Goal: Task Accomplishment & Management: Complete application form

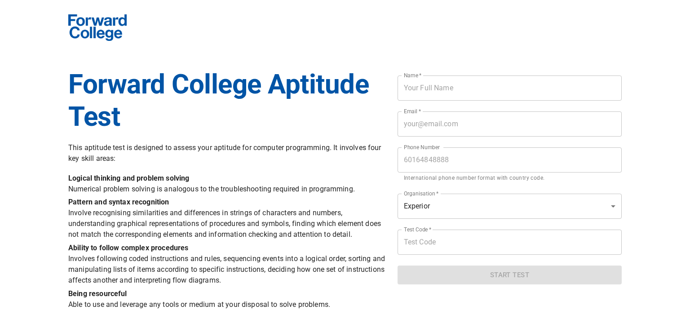
drag, startPoint x: 0, startPoint y: 0, endPoint x: 425, endPoint y: 87, distance: 434.2
click at [425, 87] on input "text" at bounding box center [510, 87] width 224 height 25
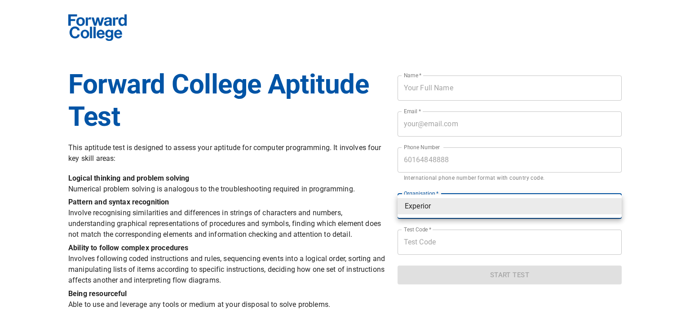
click at [437, 210] on body "Forward College Aptitude Test This aptitude test is designed to assess your apt…" at bounding box center [345, 156] width 690 height 323
click at [350, 187] on div at bounding box center [345, 164] width 690 height 328
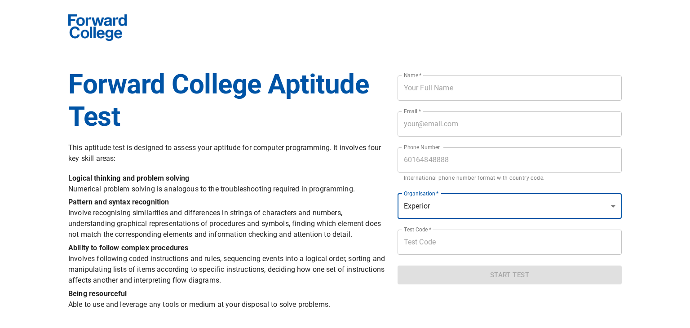
click at [451, 93] on input "text" at bounding box center [510, 87] width 224 height 25
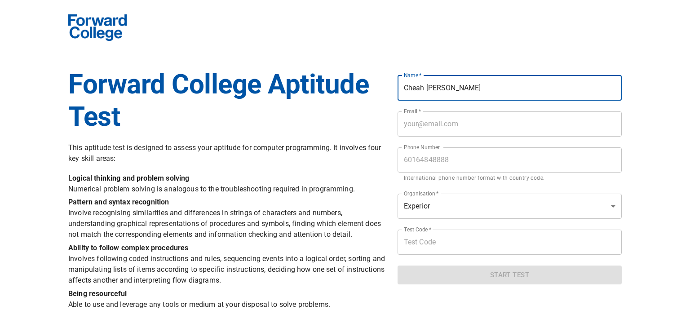
type input "Cheah [PERSON_NAME]"
click at [449, 117] on input "email" at bounding box center [510, 123] width 224 height 25
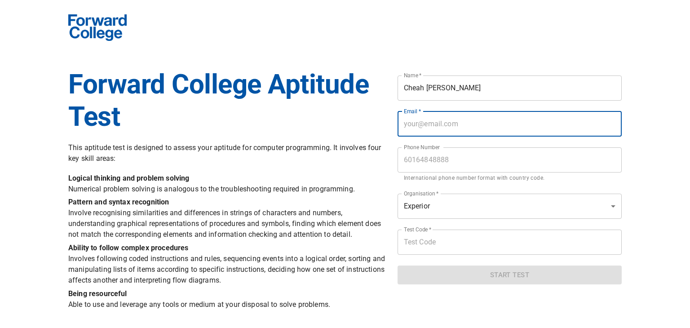
type input "[EMAIL_ADDRESS][DOMAIN_NAME]"
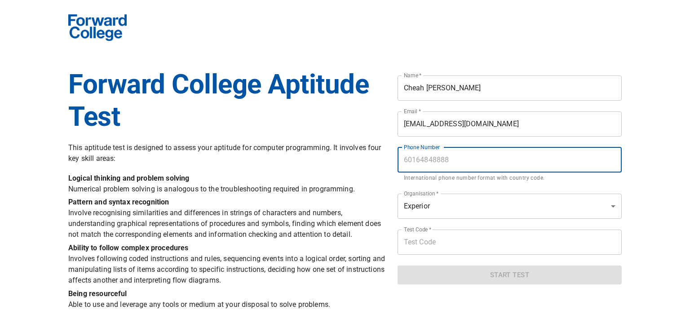
click at [435, 160] on input "tel" at bounding box center [510, 159] width 224 height 25
type input "601159540693"
click at [439, 201] on body "Forward College Aptitude Test This aptitude test is designed to assess your apt…" at bounding box center [345, 156] width 690 height 323
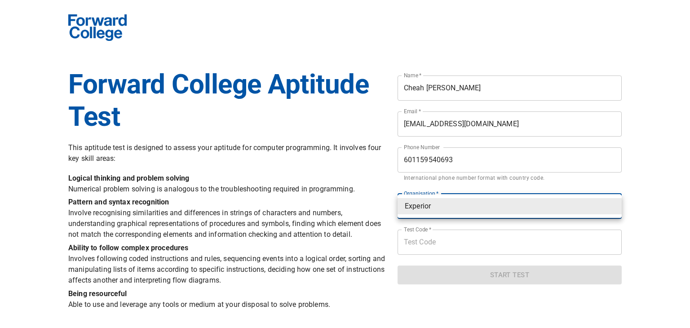
click at [421, 243] on div at bounding box center [345, 164] width 690 height 328
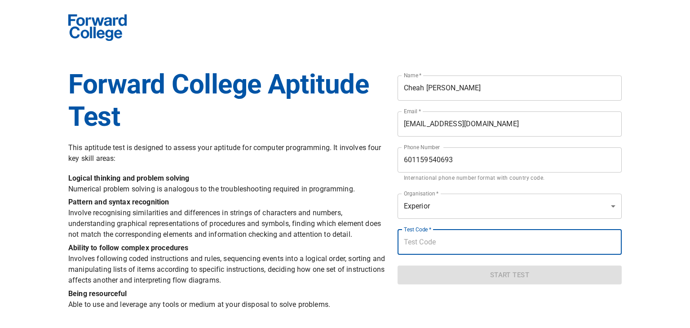
click at [421, 246] on input "text" at bounding box center [510, 242] width 224 height 25
paste input "experior2021"
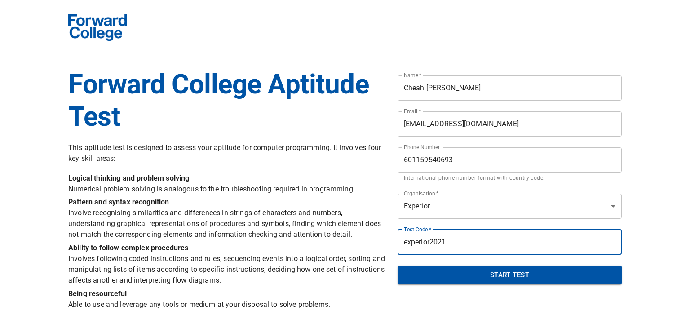
type input "experior2021"
click at [415, 280] on span "Start Test" at bounding box center [510, 275] width 204 height 12
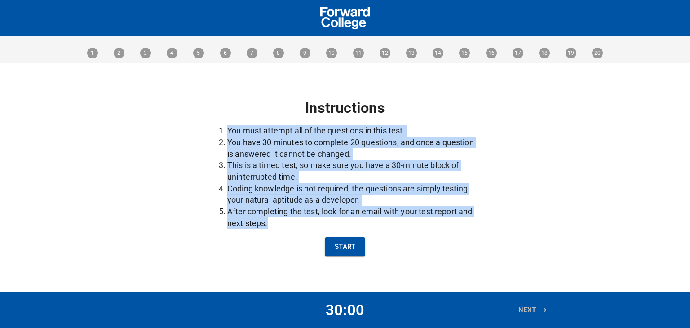
drag, startPoint x: 274, startPoint y: 223, endPoint x: 226, endPoint y: 134, distance: 100.9
click at [226, 134] on ol "You must attempt all of the questions in this test. You have 30 minutes to comp…" at bounding box center [344, 177] width 271 height 104
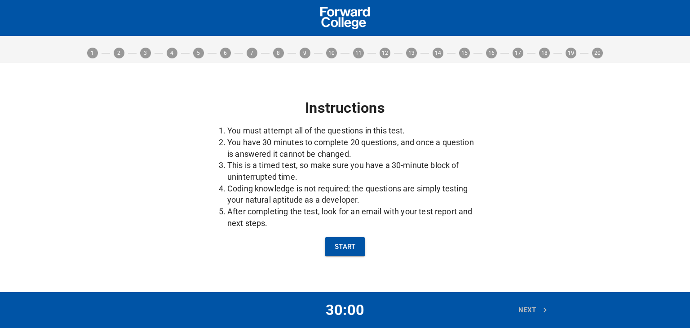
click at [297, 236] on div "Instructions You must attempt all of the questions in this test. You have 30 mi…" at bounding box center [345, 177] width 282 height 168
click at [351, 246] on span "Start" at bounding box center [345, 247] width 21 height 12
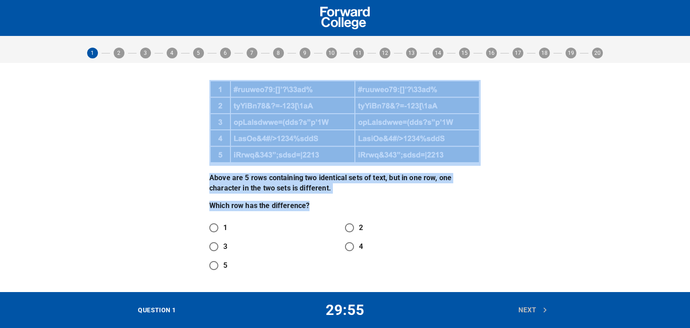
drag, startPoint x: 333, startPoint y: 206, endPoint x: 234, endPoint y: 123, distance: 129.5
click at [236, 113] on div "Above are 5 rows containing two identical sets of text, but in one row, one cha…" at bounding box center [345, 178] width 282 height 206
click at [118, 140] on div "Above are 5 rows containing two identical sets of text, but in one row, one cha…" at bounding box center [345, 178] width 564 height 206
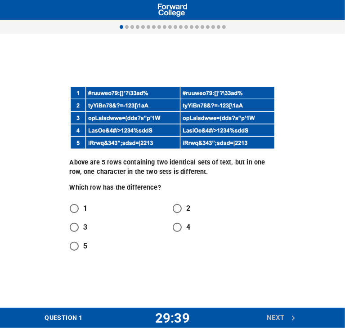
click at [244, 164] on p "Above are 5 rows containing two identical sets of text, but in one row, one cha…" at bounding box center [173, 167] width 206 height 18
click at [76, 215] on input "1" at bounding box center [74, 208] width 19 height 19
radio input "true"
click at [74, 229] on input "3" at bounding box center [74, 227] width 19 height 19
radio input "true"
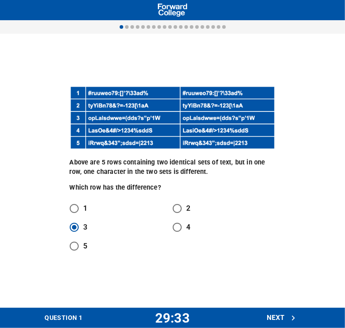
click at [72, 245] on input "5" at bounding box center [74, 246] width 19 height 19
radio input "true"
drag, startPoint x: 179, startPoint y: 175, endPoint x: 194, endPoint y: 168, distance: 16.7
click at [180, 175] on p "Above are 5 rows containing two identical sets of text, but in one row, one cha…" at bounding box center [173, 167] width 206 height 18
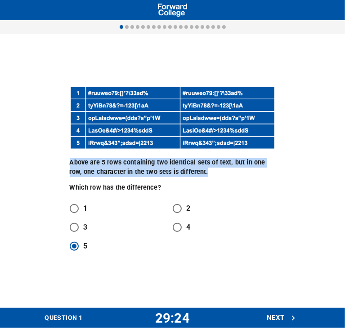
drag, startPoint x: 194, startPoint y: 168, endPoint x: 67, endPoint y: 159, distance: 127.1
click at [67, 159] on div "Above are 5 rows containing two identical sets of text, but in one row, one cha…" at bounding box center [172, 170] width 217 height 180
click at [95, 130] on img at bounding box center [173, 117] width 206 height 63
click at [47, 173] on div "Above are 5 rows containing two identical sets of text, but in one row, one cha…" at bounding box center [172, 170] width 325 height 180
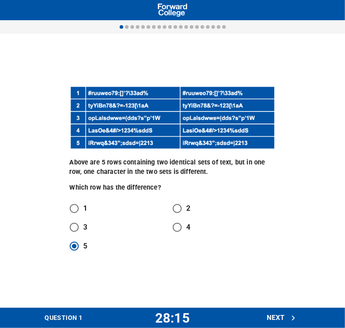
click at [154, 56] on div "Above are 5 rows containing two identical sets of text, but in one row, one cha…" at bounding box center [172, 171] width 345 height 274
click at [208, 143] on img at bounding box center [173, 117] width 206 height 63
click at [179, 227] on input "4" at bounding box center [177, 227] width 19 height 19
radio input "true"
click at [273, 318] on span "Next" at bounding box center [281, 318] width 30 height 12
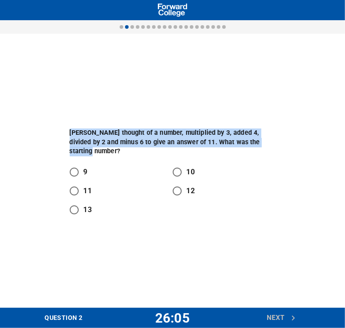
drag, startPoint x: 70, startPoint y: 134, endPoint x: 284, endPoint y: 152, distance: 215.5
click at [290, 146] on div "[PERSON_NAME] thought of a number, multiplied by 3, added 4, divided by 2 and m…" at bounding box center [172, 171] width 325 height 108
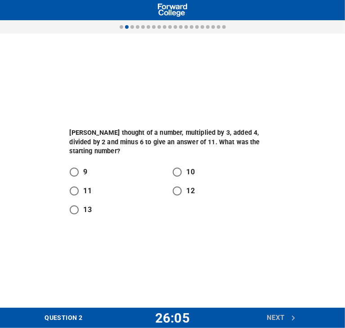
click at [282, 155] on div "[PERSON_NAME] thought of a number, multiplied by 3, added 4, divided by 2 and m…" at bounding box center [172, 171] width 325 height 108
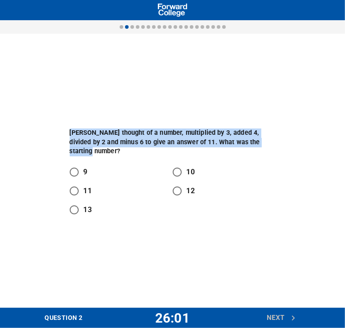
drag, startPoint x: 273, startPoint y: 147, endPoint x: 70, endPoint y: 139, distance: 203.3
click at [70, 139] on p "[PERSON_NAME] thought of a number, multiplied by 3, added 4, divided by 2 and m…" at bounding box center [173, 143] width 206 height 28
copy p "[PERSON_NAME] thought of a number, multiplied by 3, added 4, divided by 2 and m…"
click at [186, 168] on input "10" at bounding box center [177, 172] width 19 height 19
radio input "true"
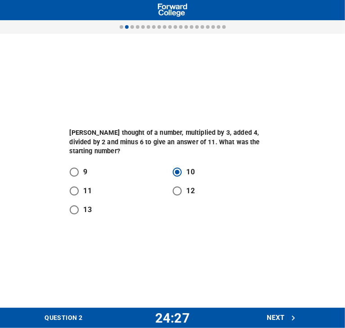
click at [287, 205] on div "[PERSON_NAME] thought of a number, multiplied by 3, added 4, divided by 2 and m…" at bounding box center [172, 171] width 325 height 108
click at [277, 315] on span "Next" at bounding box center [281, 318] width 30 height 12
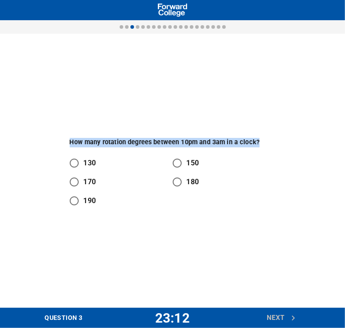
drag, startPoint x: 70, startPoint y: 141, endPoint x: 257, endPoint y: 136, distance: 187.0
click at [257, 136] on div "How many rotation degrees between 10pm and 3am in a clock? 130 150 170 180 190" at bounding box center [172, 170] width 217 height 89
copy p "How many rotation degrees between 10pm and 3am in a clock?"
click at [253, 119] on div "How many rotation degrees between 10pm and 3am in a clock? 130 150 170 180 190" at bounding box center [172, 171] width 345 height 274
click at [253, 118] on div "How many rotation degrees between 10pm and 3am in a clock? 130 150 170 180 190" at bounding box center [172, 171] width 345 height 274
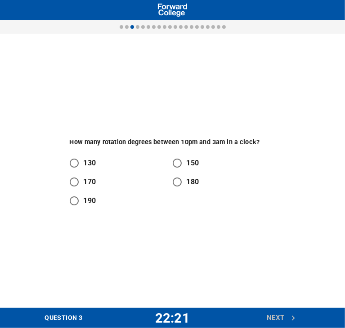
click at [165, 164] on div "130" at bounding box center [121, 163] width 103 height 19
click at [173, 163] on input "150" at bounding box center [177, 163] width 19 height 19
radio input "true"
click at [279, 312] on span "Next" at bounding box center [281, 318] width 30 height 12
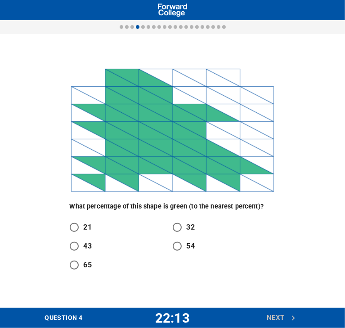
click at [94, 186] on img at bounding box center [173, 130] width 206 height 126
click at [89, 96] on img at bounding box center [173, 130] width 206 height 126
click at [86, 112] on img at bounding box center [173, 130] width 206 height 126
click at [85, 128] on img at bounding box center [173, 130] width 206 height 126
click at [83, 141] on img at bounding box center [173, 130] width 206 height 126
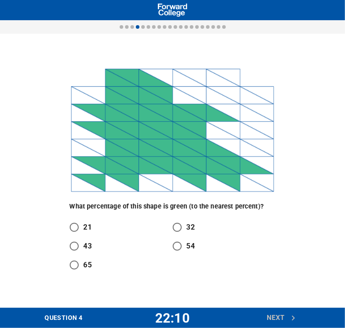
click at [83, 155] on img at bounding box center [173, 130] width 206 height 126
click at [83, 179] on img at bounding box center [173, 130] width 206 height 126
click at [182, 250] on input "54" at bounding box center [177, 246] width 19 height 19
radio input "true"
click at [275, 312] on span "Next" at bounding box center [281, 318] width 30 height 12
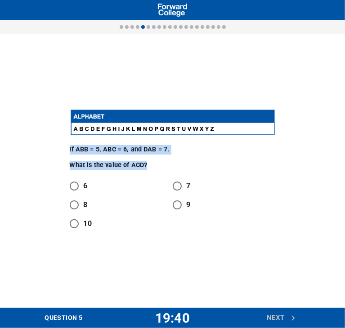
drag, startPoint x: 109, startPoint y: 163, endPoint x: 65, endPoint y: 144, distance: 47.9
click at [65, 144] on div "If ABB = 5, ABC = 6, and DAB = 7. What is the value of ACD? 6 7 8 9 10" at bounding box center [172, 171] width 217 height 136
copy div "If ABB = 5, ABC = 6, and DAB = 7. What is the value of ACD?"
drag, startPoint x: 82, startPoint y: 204, endPoint x: 136, endPoint y: 195, distance: 55.0
click at [82, 204] on input "8" at bounding box center [74, 204] width 19 height 19
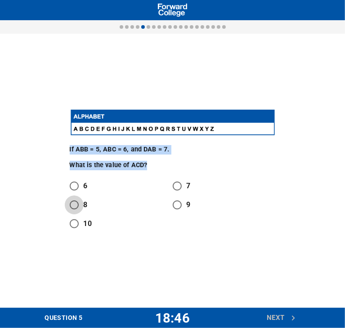
radio input "true"
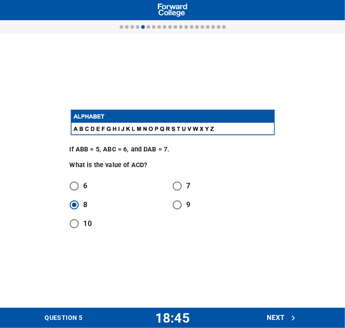
click at [291, 187] on div "If ABB = 5, ABC = 6, and DAB = 7. What is the value of ACD? 6 7 8 9 10" at bounding box center [172, 171] width 325 height 136
click at [277, 315] on span "Next" at bounding box center [281, 318] width 30 height 12
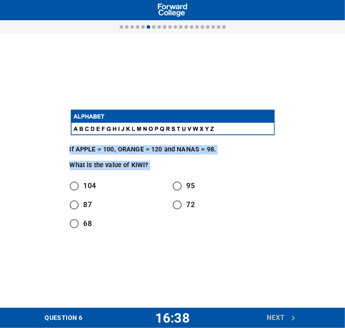
drag, startPoint x: 151, startPoint y: 172, endPoint x: 65, endPoint y: 141, distance: 91.1
click at [65, 141] on div "If APPLE = 100, ORANGE = 120 and NANAS = 98. What is the value of KIWI? 104 95 …" at bounding box center [172, 171] width 217 height 136
click at [80, 153] on p "If APPLE = 100, ORANGE = 120 and NANAS = 98." at bounding box center [173, 149] width 206 height 9
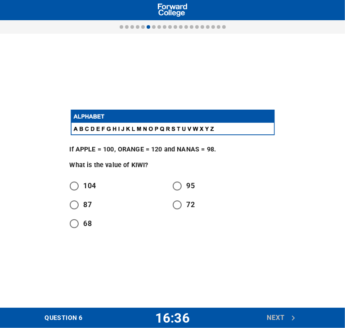
click at [87, 130] on img at bounding box center [173, 122] width 206 height 28
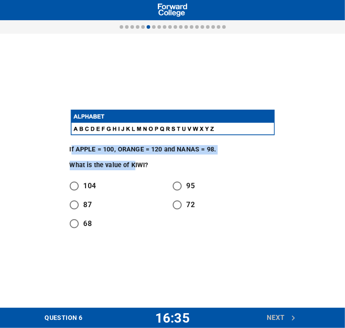
drag, startPoint x: 71, startPoint y: 143, endPoint x: 132, endPoint y: 164, distance: 64.8
click at [132, 164] on div "If APPLE = 100, ORANGE = 120 and NANAS = 98. What is the value of KIWI? 104 95 …" at bounding box center [172, 171] width 217 height 136
click at [105, 163] on p "What is the value of KIWI?" at bounding box center [173, 165] width 206 height 9
drag, startPoint x: 70, startPoint y: 151, endPoint x: 155, endPoint y: 167, distance: 86.8
click at [155, 167] on div "If APPLE = 100, ORANGE = 120 and NANAS = 98. What is the value of KIWI?" at bounding box center [173, 157] width 206 height 25
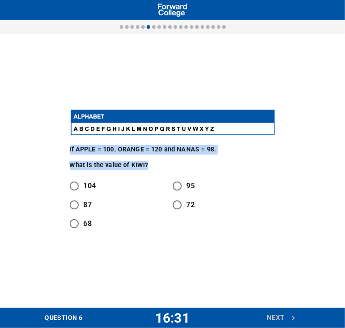
copy div "If APPLE = 100, ORANGE = 120 and NANAS = 98. What is the value of KIWI?"
click at [83, 181] on input "104" at bounding box center [74, 186] width 19 height 19
radio input "true"
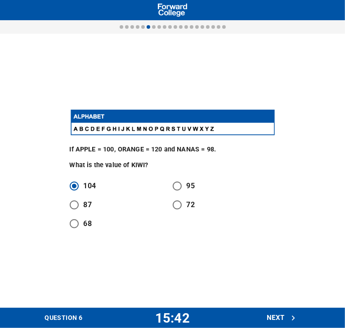
click at [263, 279] on div "If APPLE = 100, ORANGE = 120 and NANAS = 98. What is the value of KIWI? 104 95 …" at bounding box center [172, 171] width 345 height 274
click at [275, 310] on button "Next" at bounding box center [281, 317] width 40 height 19
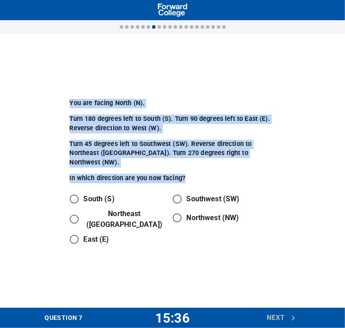
drag, startPoint x: 70, startPoint y: 113, endPoint x: 190, endPoint y: 175, distance: 134.6
click at [190, 175] on div "You are facing North (N). Turn 180 degrees left to South (S). Turn 90 degrees l…" at bounding box center [172, 170] width 217 height 167
copy div "You are facing North (N). Turn 180 degrees left to South (S). Turn 90 degrees l…"
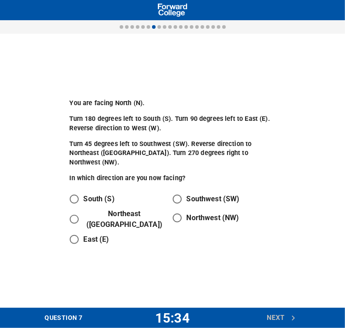
click at [279, 226] on div "You are facing North (N). Turn 180 degrees left to South (S). Turn 90 degrees l…" at bounding box center [172, 170] width 217 height 167
click at [203, 213] on p "Northwest (NW)" at bounding box center [212, 218] width 53 height 11
click at [186, 211] on input "Northwest (NW)" at bounding box center [177, 217] width 19 height 19
radio input "true"
click at [276, 309] on button "Next" at bounding box center [281, 317] width 40 height 19
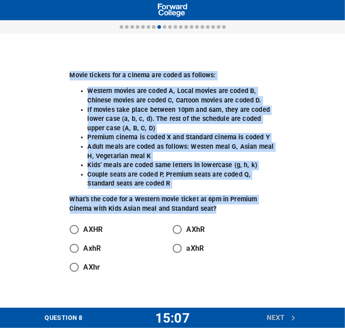
drag, startPoint x: 63, startPoint y: 73, endPoint x: 217, endPoint y: 208, distance: 204.4
click at [217, 208] on div "Movie tickets for a cinema are coded as follows: Western movies are coded A, Lo…" at bounding box center [172, 170] width 325 height 223
copy div "Movie tickets for a cinema are coded as follows: Western movies are coded A, Lo…"
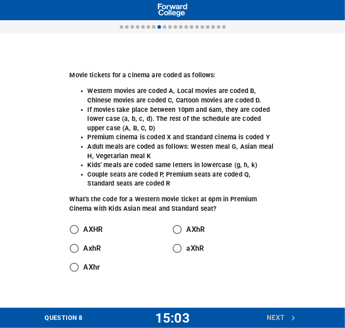
click at [318, 256] on div "Movie tickets for a cinema are coded as follows: Western movies are coded A, Lo…" at bounding box center [172, 170] width 325 height 223
click at [178, 227] on input "AXhR" at bounding box center [177, 229] width 19 height 19
radio input "true"
click at [284, 313] on span "Next" at bounding box center [281, 318] width 30 height 12
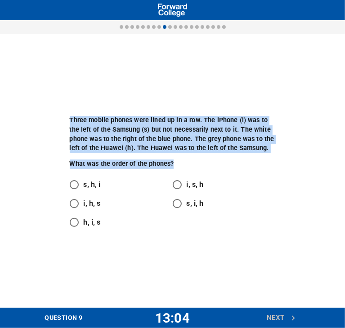
drag, startPoint x: 188, startPoint y: 164, endPoint x: 65, endPoint y: 120, distance: 130.6
click at [65, 120] on div "Three mobile phones were lined up in a row. The iPhone (i) was to the left of t…" at bounding box center [172, 170] width 217 height 133
copy div "Three mobile phones were lined up in a row. The iPhone (i) was to the left of t…"
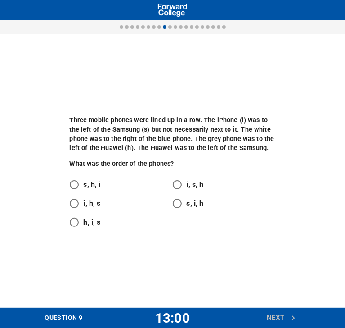
click at [297, 239] on div "Three mobile phones were lined up in a row. The iPhone (i) was to the left of t…" at bounding box center [172, 171] width 345 height 274
click at [182, 182] on input "i, s, h" at bounding box center [177, 184] width 19 height 19
radio input "true"
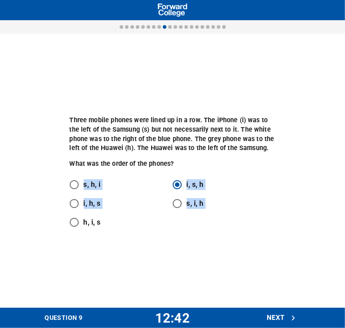
drag, startPoint x: 120, startPoint y: 226, endPoint x: 64, endPoint y: 189, distance: 66.2
click at [70, 189] on div "s, h, i i, s, h i, h, s s, i, h h, i, s" at bounding box center [173, 203] width 206 height 57
click at [47, 174] on div "Three mobile phones were lined up in a row. The iPhone (i) was to the left of t…" at bounding box center [172, 170] width 325 height 133
drag, startPoint x: 52, startPoint y: 173, endPoint x: 99, endPoint y: 225, distance: 70.9
click at [99, 225] on div "Three mobile phones were lined up in a row. The iPhone (i) was to the left of t…" at bounding box center [172, 170] width 325 height 133
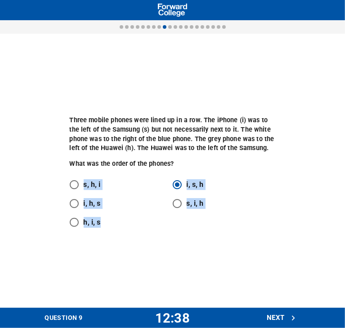
copy div "s, h, i i, s, h i, h, s s, i, h h, i, s"
click at [234, 191] on div "i, s, h" at bounding box center [224, 184] width 103 height 19
click at [93, 204] on p "i, h, s" at bounding box center [92, 203] width 17 height 11
click at [84, 204] on input "i, h, s" at bounding box center [74, 203] width 19 height 19
radio input "true"
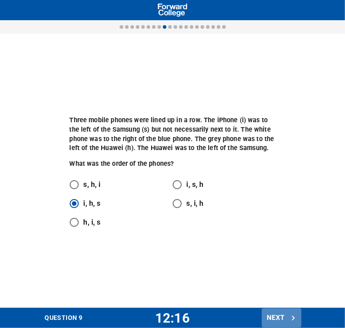
click at [286, 314] on span "Next" at bounding box center [281, 318] width 30 height 12
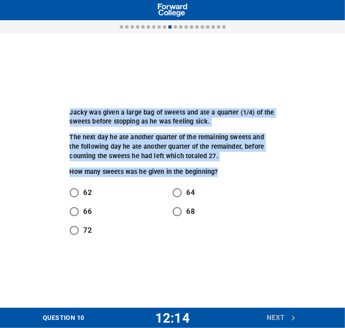
drag, startPoint x: 68, startPoint y: 107, endPoint x: 222, endPoint y: 171, distance: 166.4
click at [222, 172] on div "Jacky was given a large bag of sweets and ate a quarter (1/4) of the sweets bef…" at bounding box center [172, 170] width 217 height 149
copy div "Jacky was given a large bag of sweets and ate a quarter (1/4) of the sweets bef…"
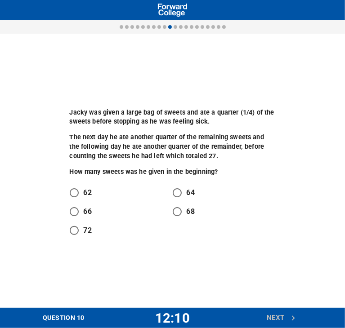
click at [241, 203] on div "68" at bounding box center [224, 211] width 103 height 19
click at [80, 195] on input "62" at bounding box center [74, 192] width 19 height 19
radio input "true"
click at [86, 210] on p "66" at bounding box center [88, 211] width 8 height 11
click at [84, 210] on input "66" at bounding box center [74, 211] width 19 height 19
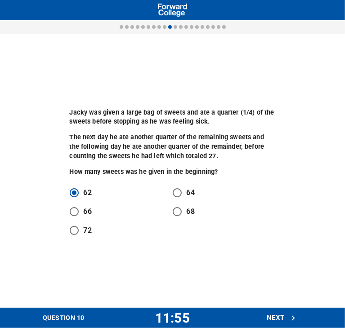
radio input "true"
click at [279, 312] on span "Next" at bounding box center [281, 318] width 30 height 12
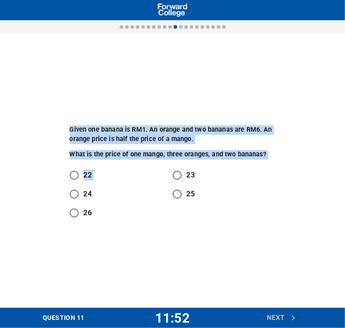
drag, startPoint x: 57, startPoint y: 120, endPoint x: 277, endPoint y: 159, distance: 223.6
click at [272, 160] on div "Given one banana is RM1. An orange and two bananas are RM6. An orange price is …" at bounding box center [172, 171] width 325 height 115
copy div "Given one banana is RM1. An orange and two bananas are RM6. An orange price is …"
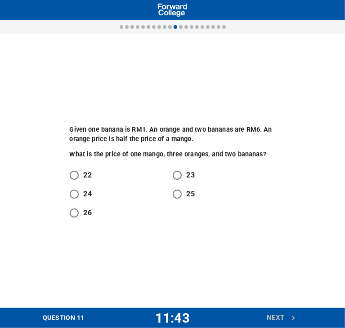
drag, startPoint x: 226, startPoint y: 237, endPoint x: 183, endPoint y: 227, distance: 43.3
click at [225, 237] on div "Given one banana is RM1. An orange and two bananas are RM6. An orange price is …" at bounding box center [172, 171] width 345 height 274
click at [93, 182] on div "22" at bounding box center [121, 175] width 103 height 19
drag, startPoint x: 84, startPoint y: 177, endPoint x: 88, endPoint y: 182, distance: 5.8
click at [84, 177] on p "22" at bounding box center [88, 175] width 8 height 11
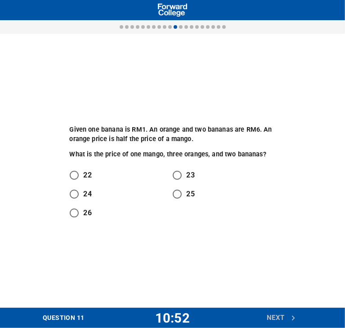
click at [84, 177] on input "22" at bounding box center [74, 175] width 19 height 19
radio input "true"
click at [271, 313] on span "Next" at bounding box center [281, 318] width 30 height 12
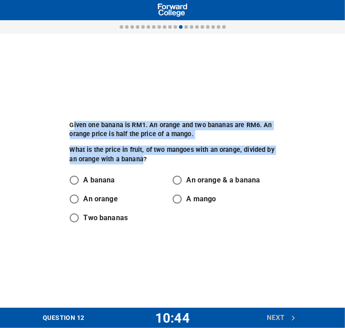
drag, startPoint x: 74, startPoint y: 125, endPoint x: 141, endPoint y: 157, distance: 74.2
click at [141, 157] on div "Given one banana is RM1. An orange and two bananas are RM6. An orange price is …" at bounding box center [173, 143] width 206 height 44
click at [89, 131] on p "Given one banana is RM1. An orange and two bananas are RM6. An orange price is …" at bounding box center [173, 130] width 206 height 18
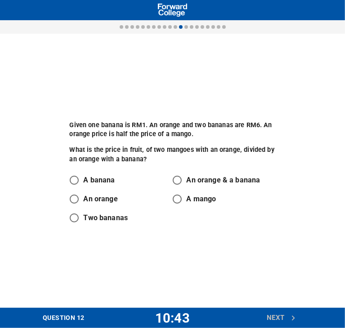
click at [67, 123] on div "Given one banana is RM1. An orange and two bananas are RM6. An orange price is …" at bounding box center [172, 171] width 217 height 124
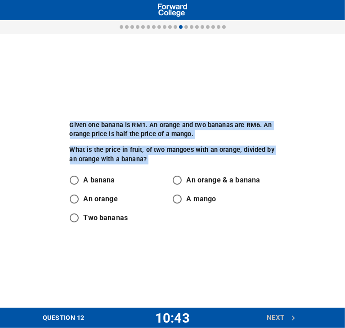
drag, startPoint x: 67, startPoint y: 123, endPoint x: 146, endPoint y: 163, distance: 88.2
click at [146, 163] on div "Given one banana is RM1. An orange and two bananas are RM6. An orange price is …" at bounding box center [172, 171] width 217 height 124
click at [256, 144] on div "Given one banana is RM1. An orange and two bananas are RM6. An orange price is …" at bounding box center [173, 143] width 206 height 44
click at [278, 151] on div "Given one banana is RM1. An orange and two bananas are RM6. An orange price is …" at bounding box center [172, 171] width 217 height 124
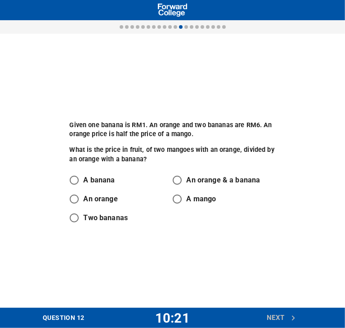
drag, startPoint x: 173, startPoint y: 229, endPoint x: 139, endPoint y: 229, distance: 33.3
click at [134, 231] on div "Given one banana is RM1. An orange and two bananas are RM6. An orange price is …" at bounding box center [172, 171] width 217 height 124
click at [148, 229] on div "Given one banana is RM1. An orange and two bananas are RM6. An orange price is …" at bounding box center [172, 171] width 217 height 124
drag, startPoint x: 129, startPoint y: 213, endPoint x: 146, endPoint y: 223, distance: 18.7
click at [146, 223] on div "Two bananas" at bounding box center [121, 217] width 103 height 19
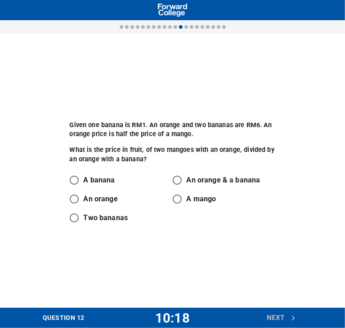
click at [133, 218] on div "Two bananas" at bounding box center [121, 217] width 103 height 19
drag, startPoint x: 250, startPoint y: 177, endPoint x: 144, endPoint y: 212, distance: 111.1
click at [144, 212] on div "A banana An orange & a banana An orange A mango Two bananas" at bounding box center [173, 199] width 206 height 57
click at [108, 178] on p "A banana" at bounding box center [99, 180] width 31 height 11
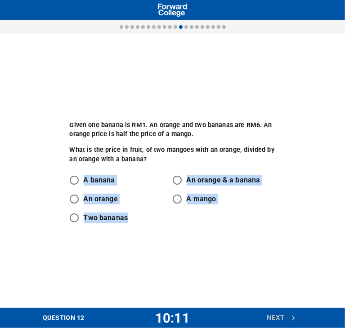
drag, startPoint x: 87, startPoint y: 168, endPoint x: 125, endPoint y: 219, distance: 63.8
click at [125, 219] on div "Given one banana is RM1. An orange and two bananas are RM6. An orange price is …" at bounding box center [172, 171] width 217 height 124
click at [257, 205] on div "A mango" at bounding box center [224, 199] width 103 height 19
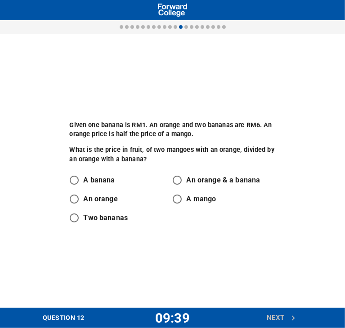
click at [94, 195] on p "An orange" at bounding box center [101, 199] width 34 height 11
click at [84, 195] on input "An orange" at bounding box center [74, 199] width 19 height 19
radio input "true"
click at [280, 316] on span "Next" at bounding box center [281, 318] width 30 height 12
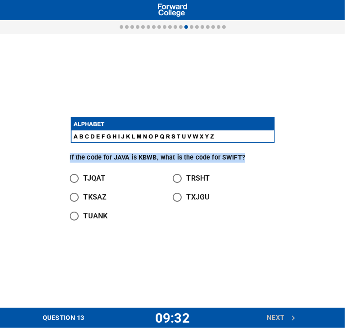
drag, startPoint x: 59, startPoint y: 151, endPoint x: 252, endPoint y: 151, distance: 192.3
click at [252, 151] on div "If the code for JAVA is KBWB, what is the code for SWIFT? TJQAT TRSHT TKSAZ TXJ…" at bounding box center [172, 171] width 325 height 120
click at [182, 199] on input "TXJGU" at bounding box center [177, 197] width 19 height 19
radio input "true"
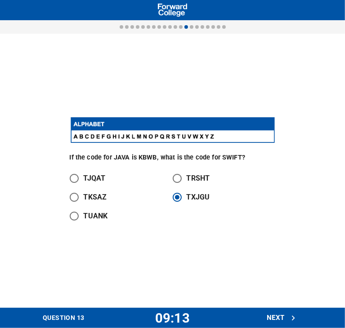
click at [157, 173] on div "TJQAT" at bounding box center [121, 178] width 103 height 19
click at [282, 316] on span "Next" at bounding box center [281, 318] width 30 height 12
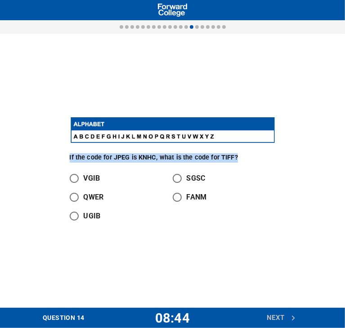
drag, startPoint x: 94, startPoint y: 158, endPoint x: 247, endPoint y: 157, distance: 152.3
click at [247, 157] on div "If the code for JPEG is KNHC, what is the code for TIFF? VGIB SGSC QWER FANM UG…" at bounding box center [172, 171] width 217 height 120
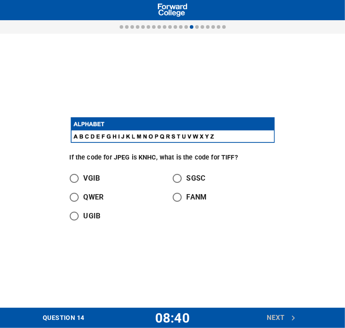
click at [50, 165] on div "If the code for JPEG is KNHC, what is the code for TIFF? VGIB SGSC QWER FANM UG…" at bounding box center [172, 171] width 325 height 120
click at [77, 211] on input "UGIB" at bounding box center [74, 216] width 19 height 19
radio input "true"
click at [99, 199] on p "QWER" at bounding box center [94, 197] width 20 height 11
click at [84, 199] on input "QWER" at bounding box center [74, 197] width 19 height 19
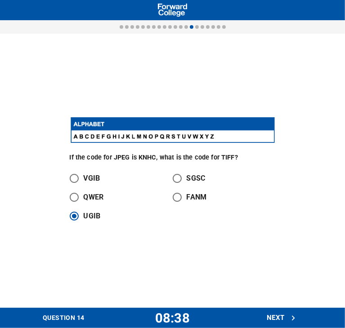
radio input "true"
click at [77, 213] on input "UGIB" at bounding box center [74, 216] width 19 height 19
radio input "true"
click at [280, 318] on span "Next" at bounding box center [281, 318] width 30 height 12
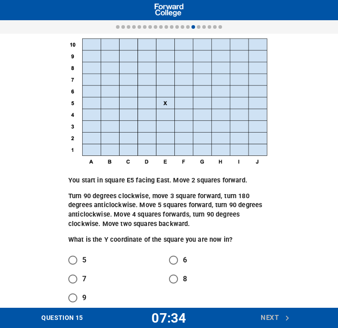
scroll to position [15, 0]
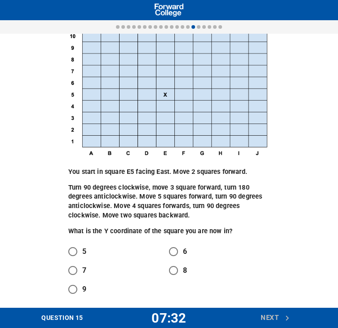
click at [176, 270] on input "8" at bounding box center [173, 270] width 19 height 19
radio input "true"
click at [172, 248] on input "6" at bounding box center [173, 251] width 19 height 19
radio input "true"
click at [77, 270] on input "7" at bounding box center [72, 270] width 19 height 19
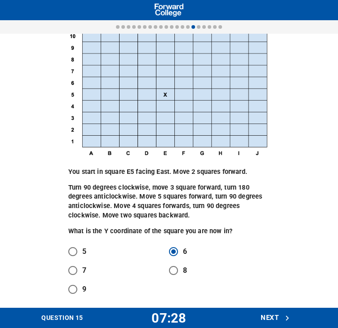
radio input "true"
click at [87, 247] on div "5" at bounding box center [118, 251] width 101 height 19
click at [79, 251] on input "5" at bounding box center [72, 251] width 19 height 19
radio input "true"
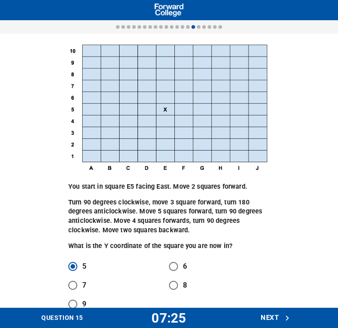
scroll to position [0, 0]
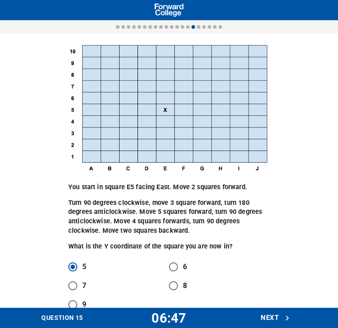
click at [285, 317] on icon "button" at bounding box center [287, 318] width 10 height 10
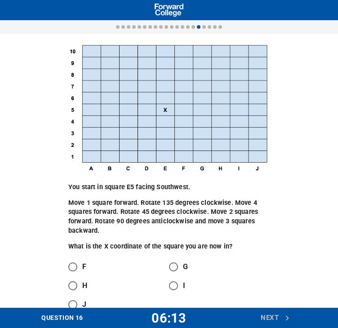
click at [175, 272] on input "G" at bounding box center [173, 266] width 19 height 19
radio input "true"
click at [275, 317] on span "Next" at bounding box center [276, 318] width 30 height 12
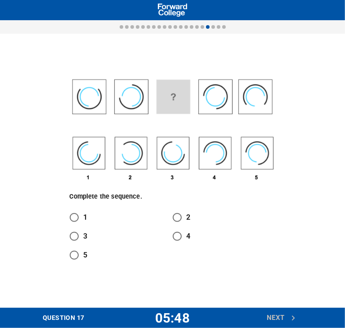
click at [179, 237] on input "4" at bounding box center [177, 236] width 19 height 19
radio input "true"
click at [77, 236] on input "3" at bounding box center [74, 236] width 19 height 19
radio input "true"
click at [286, 314] on span "Next" at bounding box center [281, 318] width 30 height 12
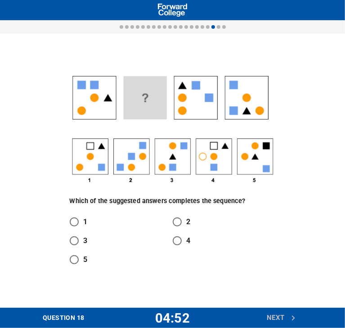
click at [179, 235] on input "4" at bounding box center [177, 240] width 19 height 19
radio input "true"
click at [74, 243] on input "3" at bounding box center [74, 240] width 19 height 19
radio input "true"
click at [171, 222] on input "2" at bounding box center [177, 222] width 19 height 19
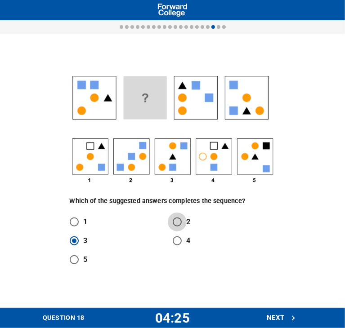
radio input "true"
click at [282, 313] on span "Next" at bounding box center [281, 318] width 30 height 12
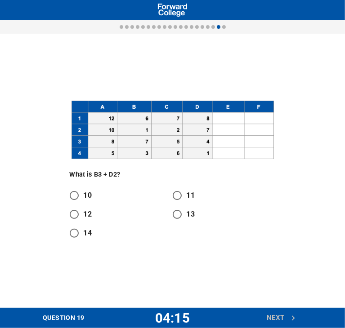
click at [214, 27] on div at bounding box center [173, 27] width 108 height 4
drag, startPoint x: 214, startPoint y: 27, endPoint x: 206, endPoint y: 36, distance: 12.1
click at [213, 27] on div at bounding box center [213, 27] width 4 height 4
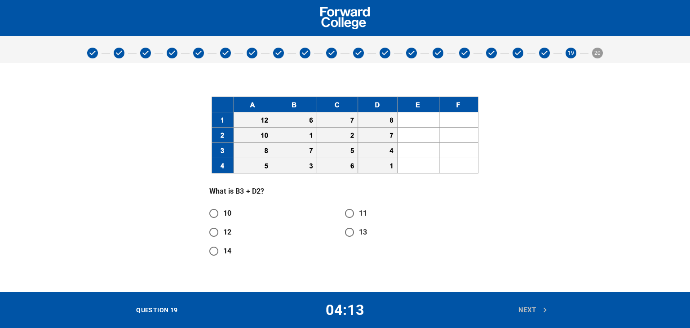
drag, startPoint x: 16, startPoint y: 315, endPoint x: 28, endPoint y: 315, distance: 12.1
click at [16, 315] on div "QUESTION 19 04:13 Next" at bounding box center [345, 310] width 690 height 36
click at [28, 315] on div "QUESTION 19 04:13 Next" at bounding box center [345, 310] width 690 height 36
drag, startPoint x: 28, startPoint y: 315, endPoint x: 11, endPoint y: 314, distance: 17.6
click at [27, 315] on div "QUESTION 19 04:13 Next" at bounding box center [345, 310] width 690 height 36
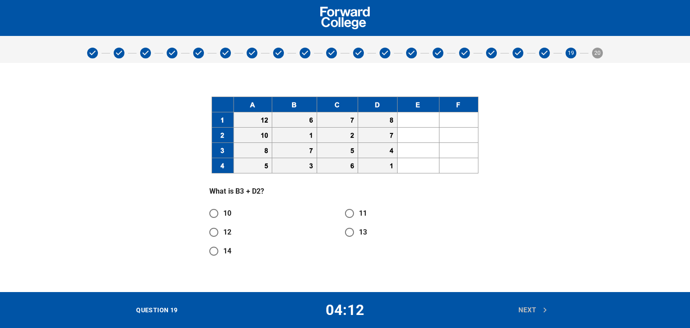
click at [535, 53] on span at bounding box center [531, 53] width 9 height 0
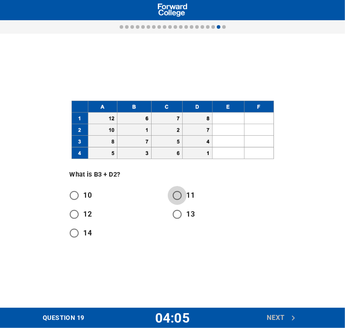
click at [183, 198] on input "11" at bounding box center [177, 195] width 19 height 19
radio input "true"
click at [73, 234] on input "14" at bounding box center [74, 233] width 19 height 19
radio input "true"
click at [292, 316] on icon "button" at bounding box center [293, 317] width 3 height 5
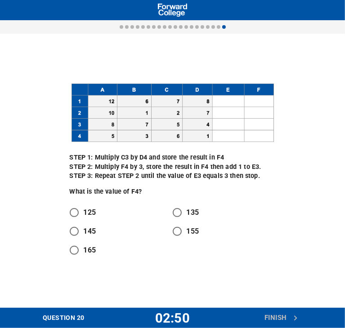
drag, startPoint x: 178, startPoint y: 212, endPoint x: 192, endPoint y: 210, distance: 14.0
click at [178, 212] on input "135" at bounding box center [177, 212] width 19 height 19
radio input "true"
click at [270, 317] on span "Finish" at bounding box center [281, 318] width 34 height 12
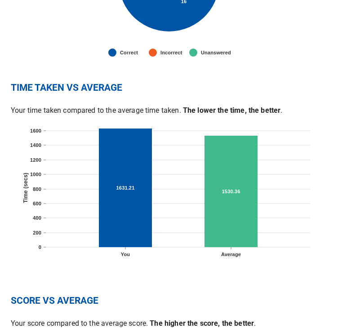
scroll to position [404, 0]
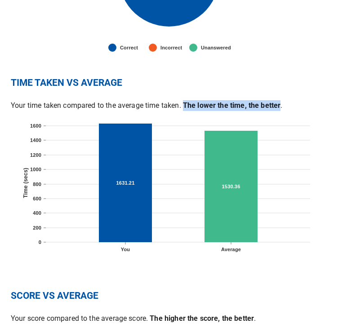
drag, startPoint x: 282, startPoint y: 107, endPoint x: 185, endPoint y: 109, distance: 97.1
click at [185, 109] on p "Your time taken compared to the average time taken. The lower the time, the bet…" at bounding box center [169, 105] width 316 height 11
click at [261, 80] on h2 "TIME TAKEN VS AVERAGE" at bounding box center [169, 83] width 316 height 13
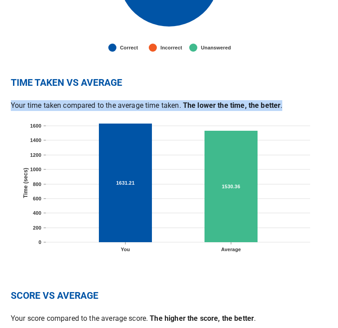
drag, startPoint x: 284, startPoint y: 106, endPoint x: 4, endPoint y: 111, distance: 280.8
click at [4, 111] on div "Forward College Aptitude Test Report OVERVIEW Name: [PERSON_NAME] Score: 16 /20…" at bounding box center [169, 39] width 338 height 886
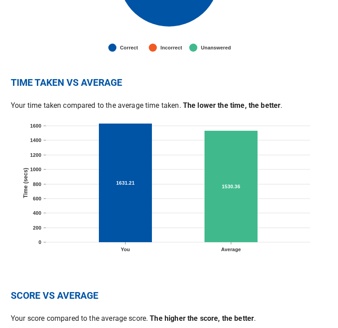
click at [64, 146] on rect at bounding box center [168, 190] width 309 height 150
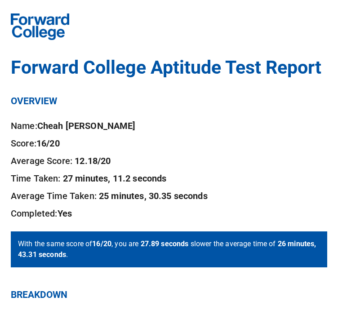
scroll to position [0, 0]
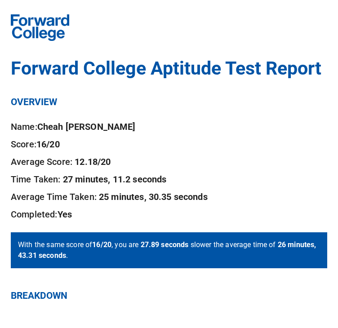
drag, startPoint x: 27, startPoint y: 300, endPoint x: 51, endPoint y: 270, distance: 38.3
click at [32, 296] on h2 "BREAKDOWN" at bounding box center [169, 296] width 316 height 13
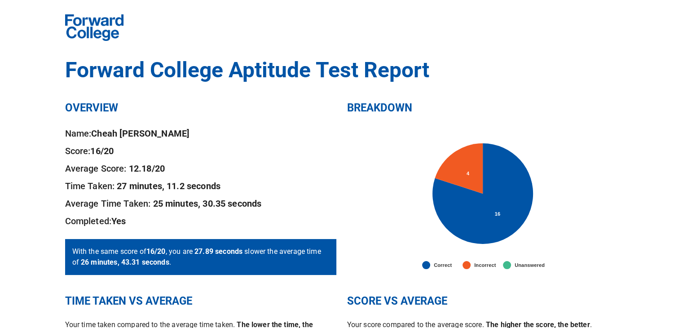
click at [403, 123] on div "BREAKDOWN 16 4 Correct Incorrect Unanswered" at bounding box center [483, 187] width 282 height 204
click at [356, 106] on h2 "BREAKDOWN" at bounding box center [482, 108] width 271 height 14
click at [234, 97] on div "OVERVIEW Name: [PERSON_NAME] Score: 16 /20 Average Score: 12.18 /20 Time Taken:…" at bounding box center [201, 187] width 282 height 204
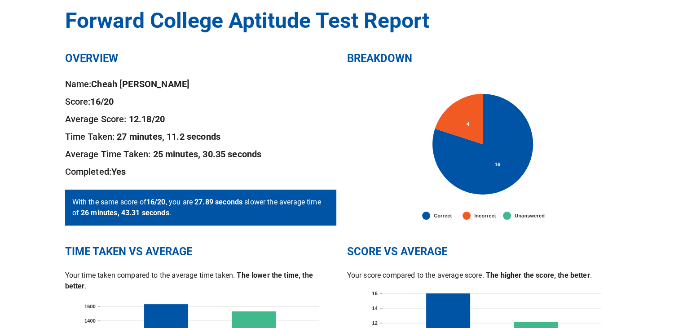
scroll to position [40, 0]
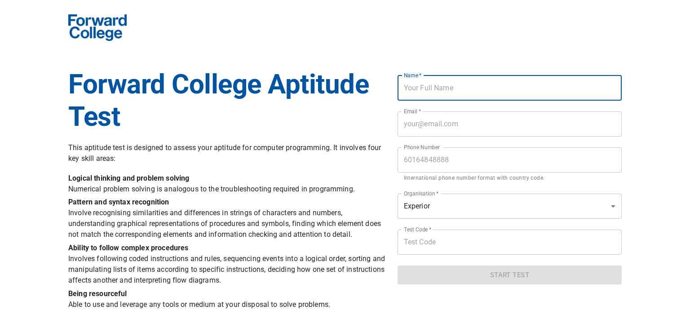
click at [430, 89] on input "text" at bounding box center [510, 87] width 224 height 25
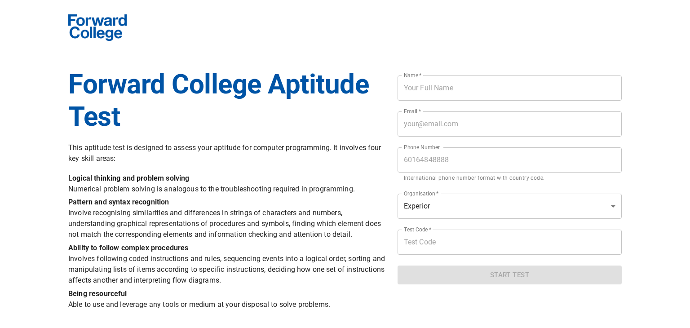
click at [273, 167] on div "Forward College Aptitude Test This aptitude test is designed to assess your apt…" at bounding box center [227, 190] width 329 height 255
